Goal: Browse casually: Explore the website without a specific task or goal

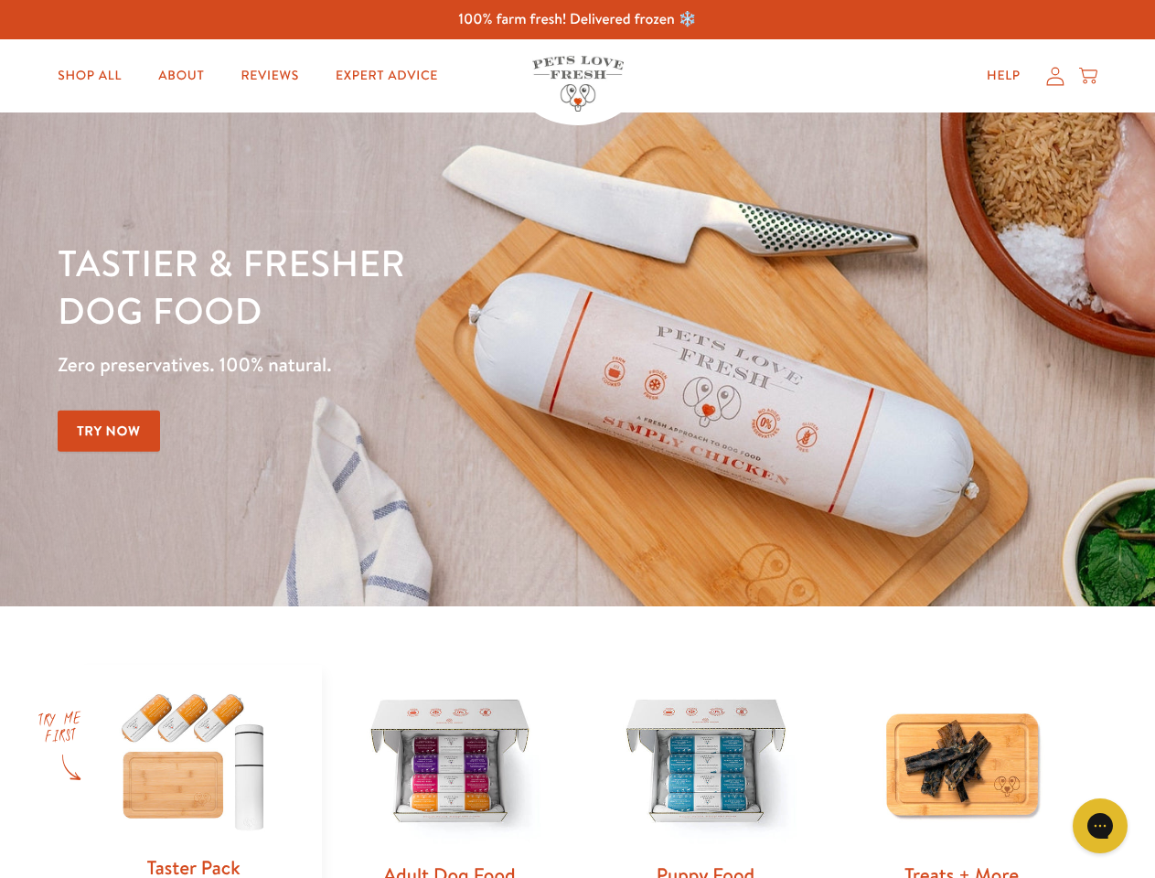
click at [577, 439] on div "Tastier & fresher dog food Zero preservatives. 100% natural. Try Now" at bounding box center [404, 359] width 693 height 241
click at [1100, 826] on icon "Gorgias live chat" at bounding box center [1099, 824] width 17 height 17
click at [577, 439] on div "Tastier & fresher dog food Zero preservatives. 100% natural. Try Now" at bounding box center [404, 359] width 693 height 241
click at [1100, 826] on icon "Gorgias live chat" at bounding box center [1099, 824] width 17 height 17
